Goal: Transaction & Acquisition: Purchase product/service

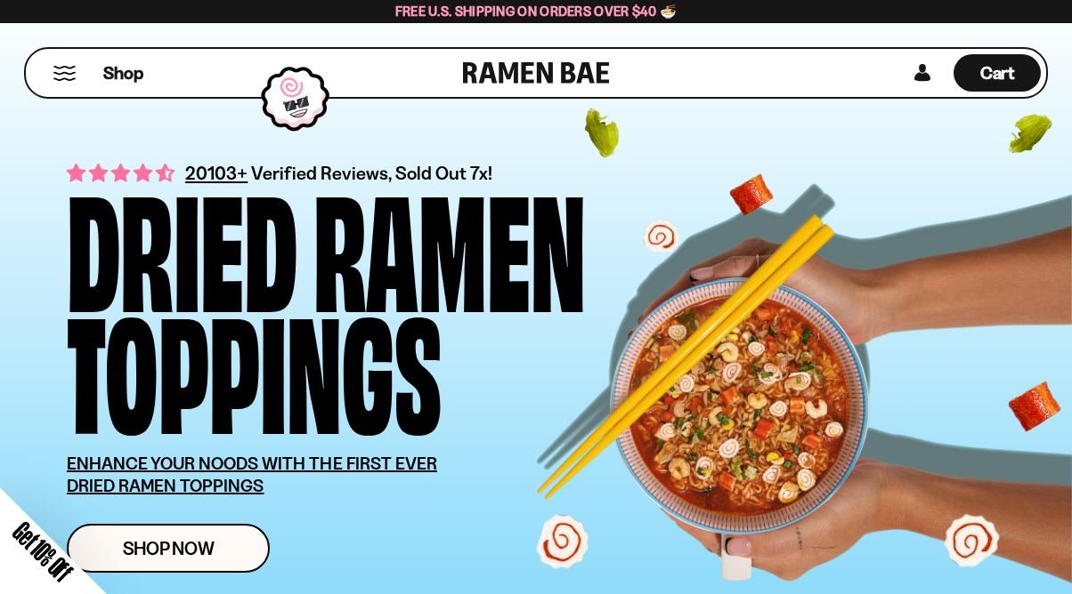
click at [192, 554] on div "Close dialog FREE SHIPPING FOR ALL US ORDERS OVER $40+ Email CONTINUE ******" at bounding box center [536, 297] width 1072 height 594
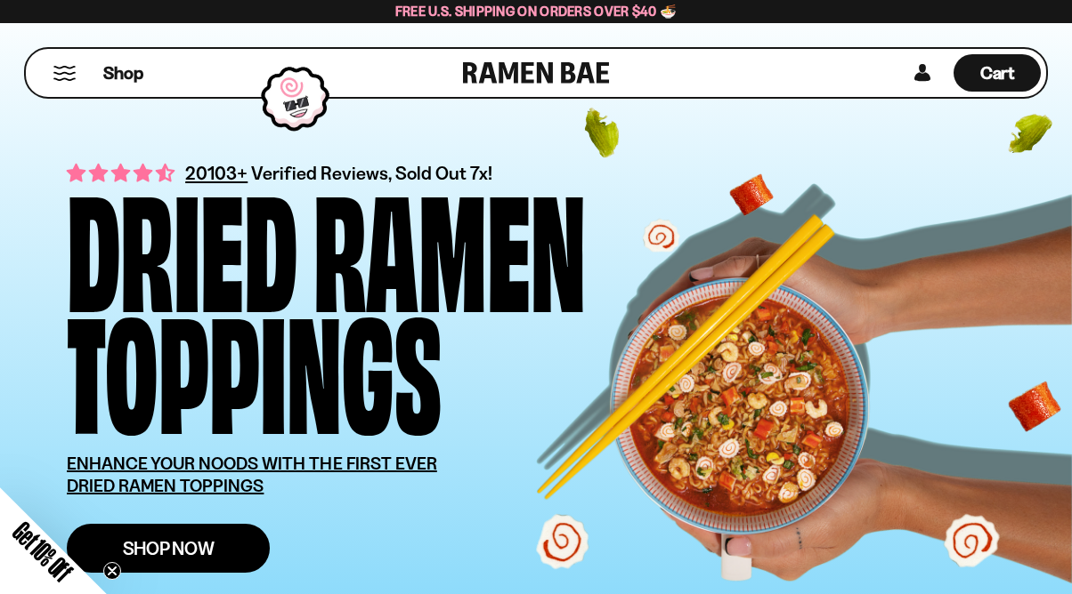
click at [194, 550] on span "Shop Now" at bounding box center [169, 548] width 92 height 19
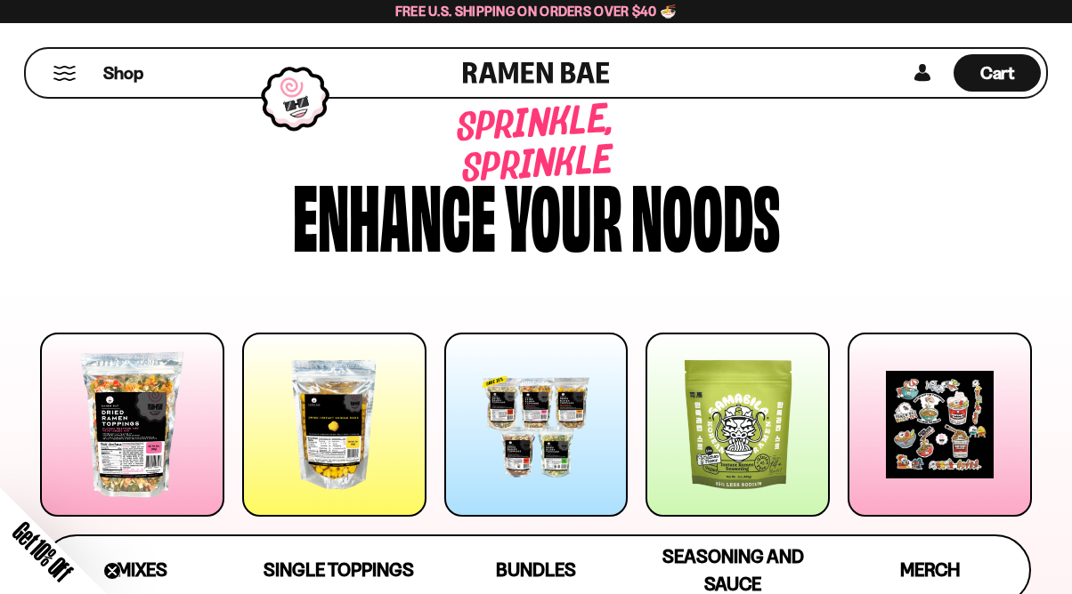
scroll to position [95, 0]
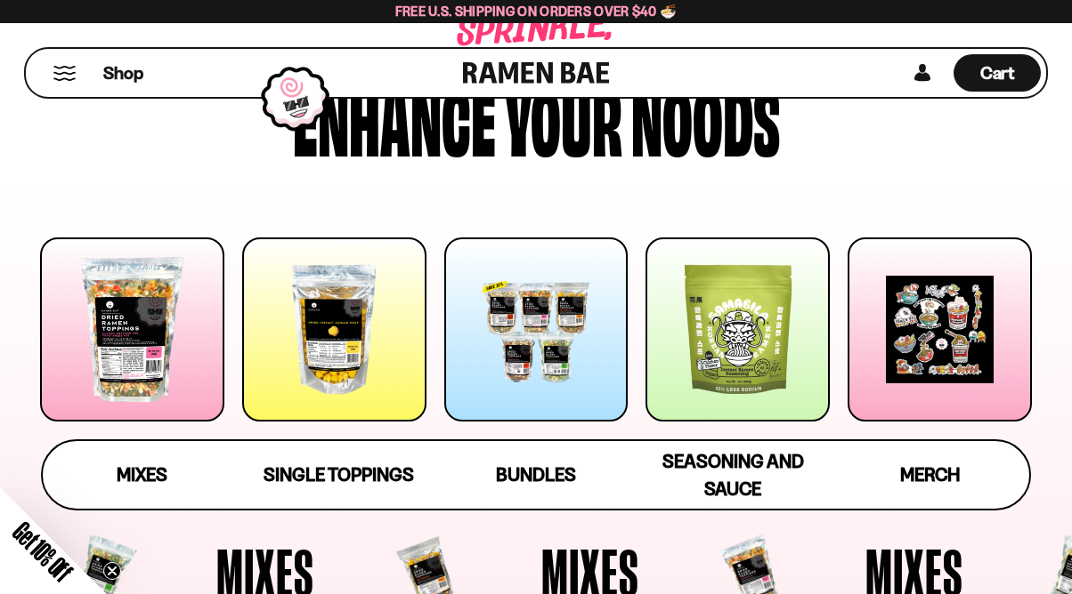
click at [118, 386] on div at bounding box center [132, 330] width 184 height 184
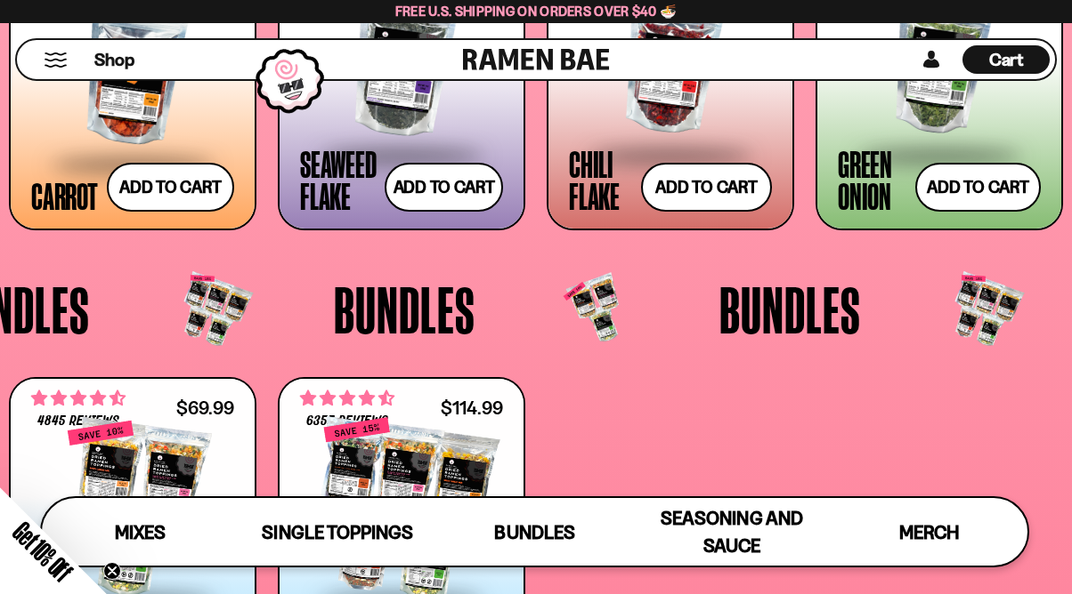
scroll to position [3012, 0]
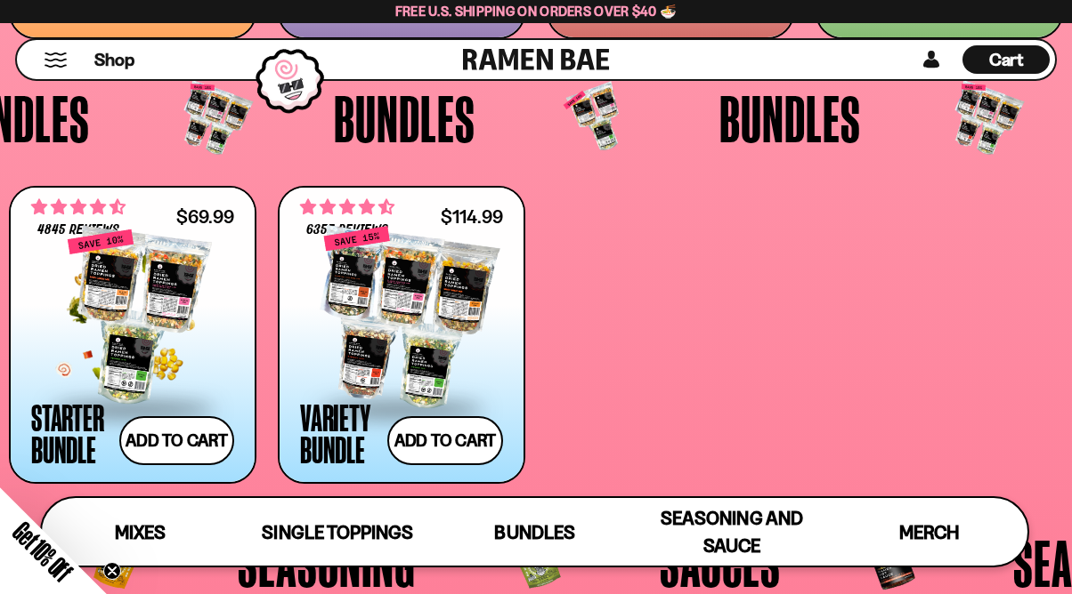
click at [92, 338] on div at bounding box center [132, 318] width 203 height 178
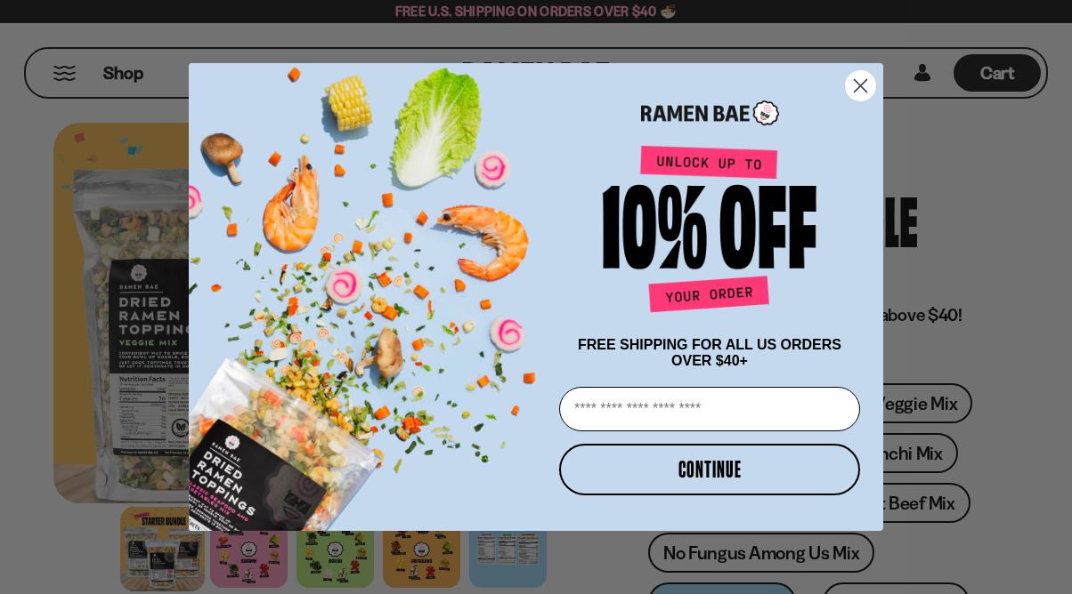
click at [859, 85] on circle "Close dialog" at bounding box center [859, 85] width 29 height 29
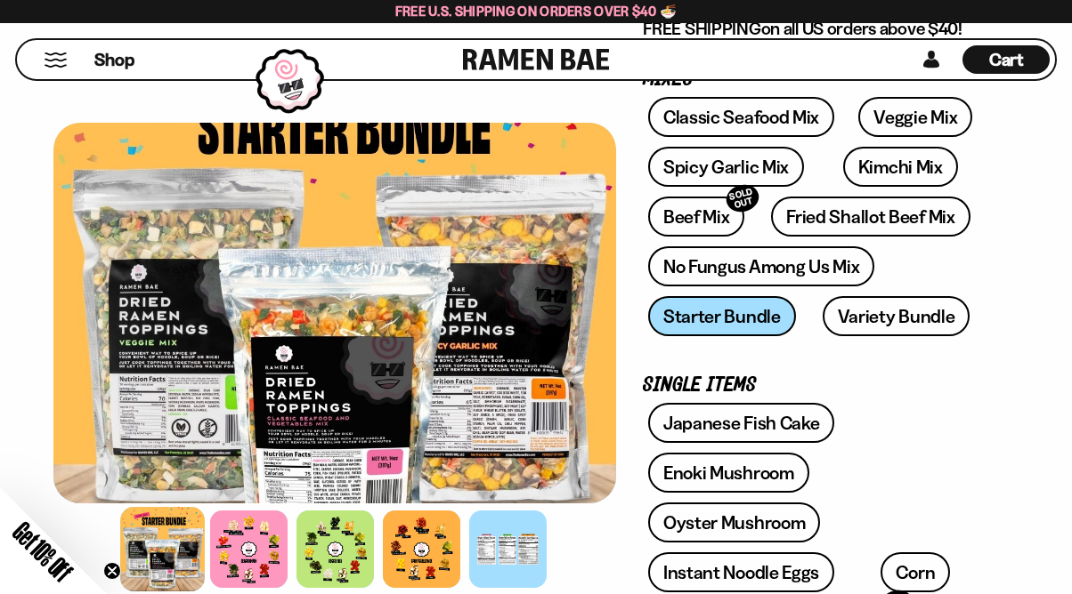
scroll to position [478, 0]
